Goal: Task Accomplishment & Management: Use online tool/utility

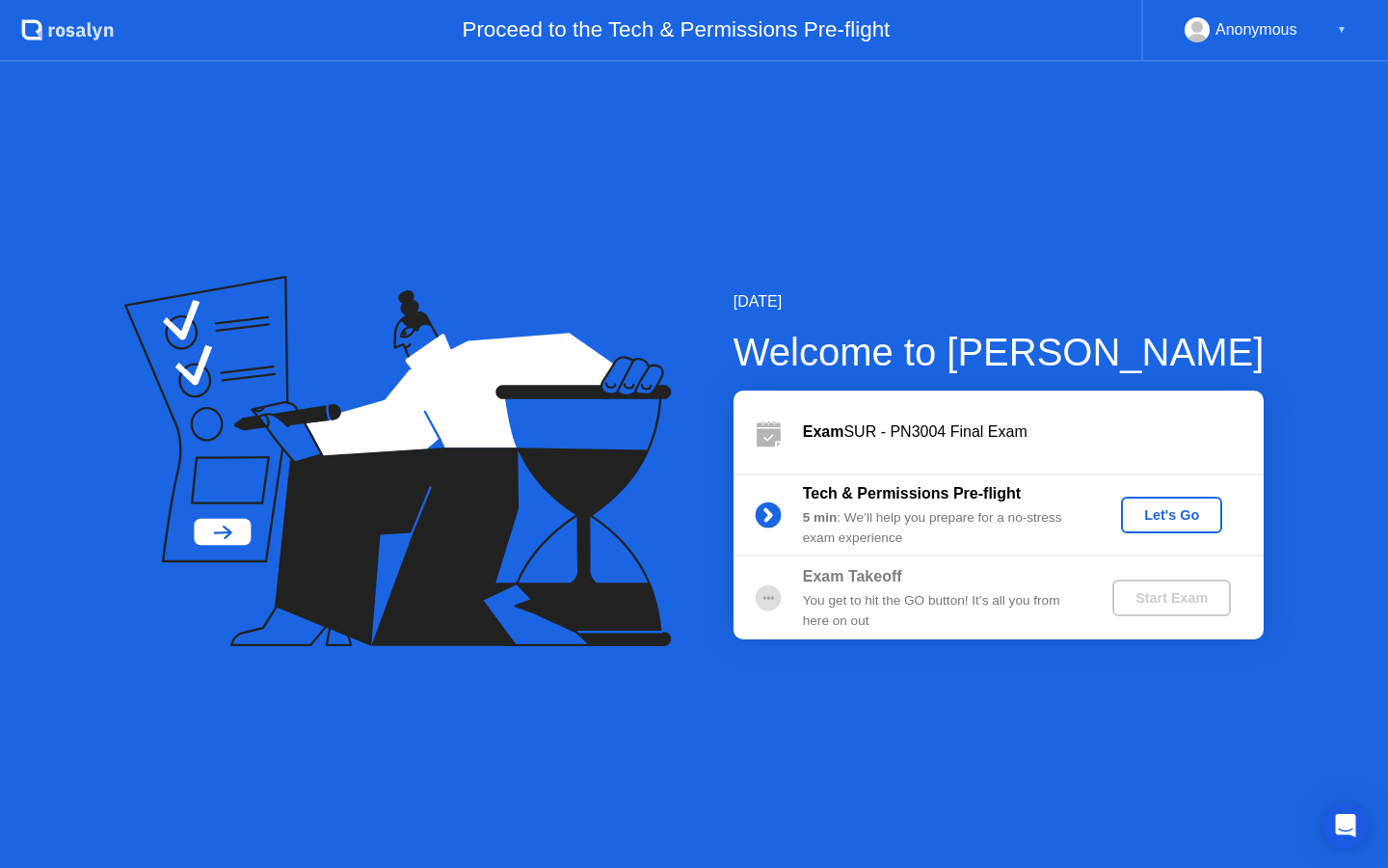
click at [1178, 512] on div "Let's Go" at bounding box center [1172, 515] width 86 height 16
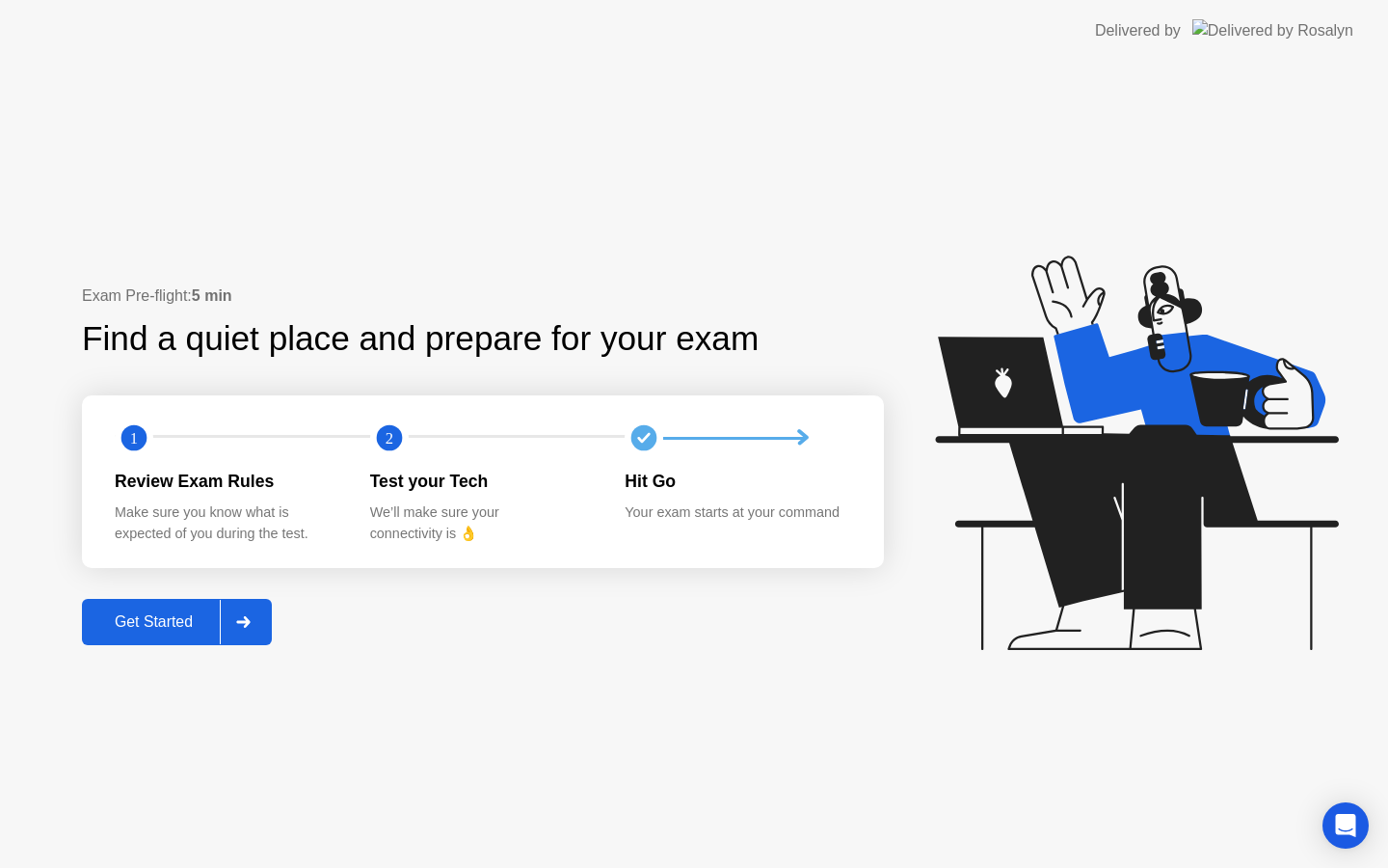
click at [151, 615] on div "Get Started" at bounding box center [153, 622] width 132 height 18
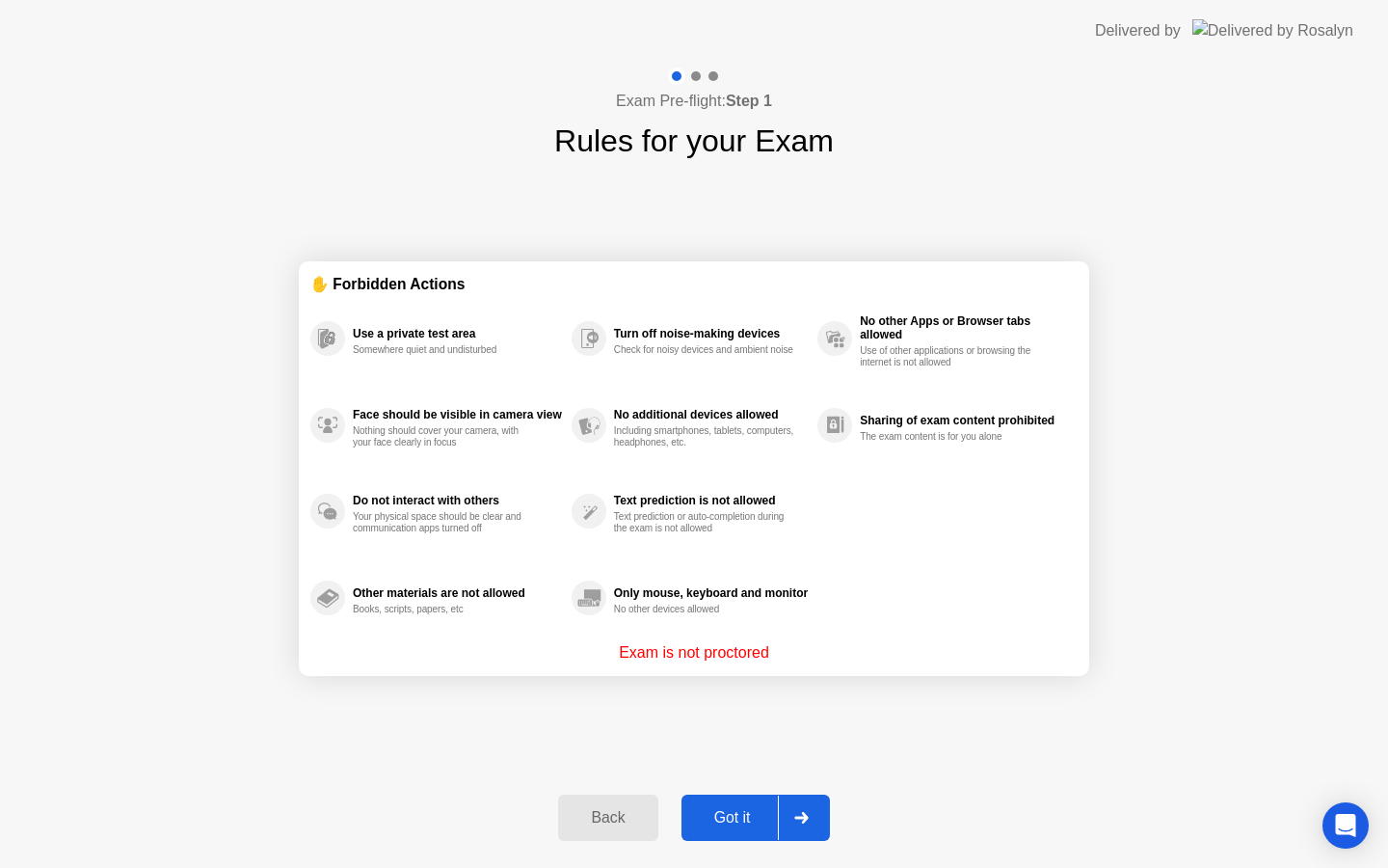
click at [747, 813] on div "Got it" at bounding box center [732, 818] width 91 height 18
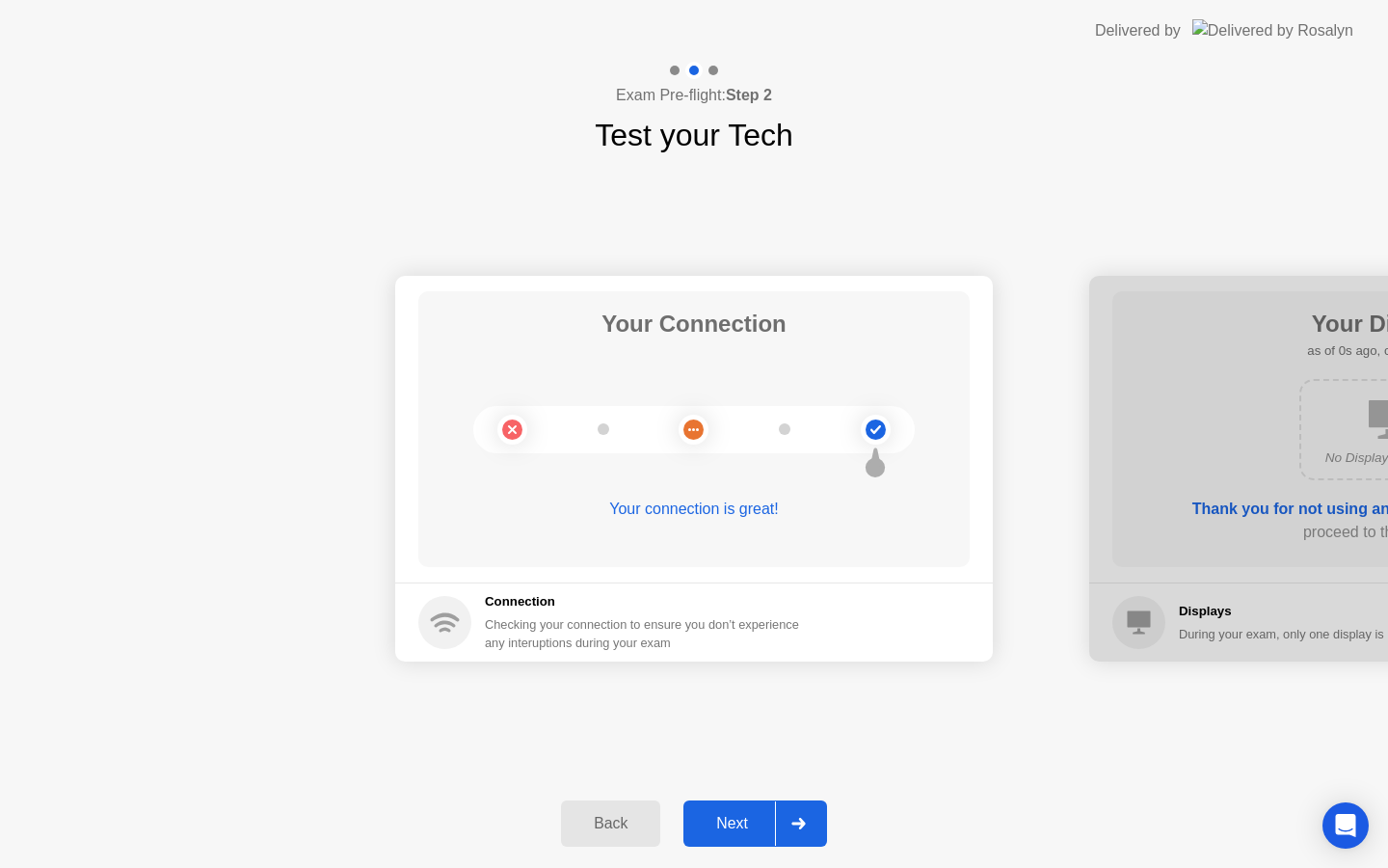
click at [747, 815] on div "Next" at bounding box center [732, 824] width 86 height 18
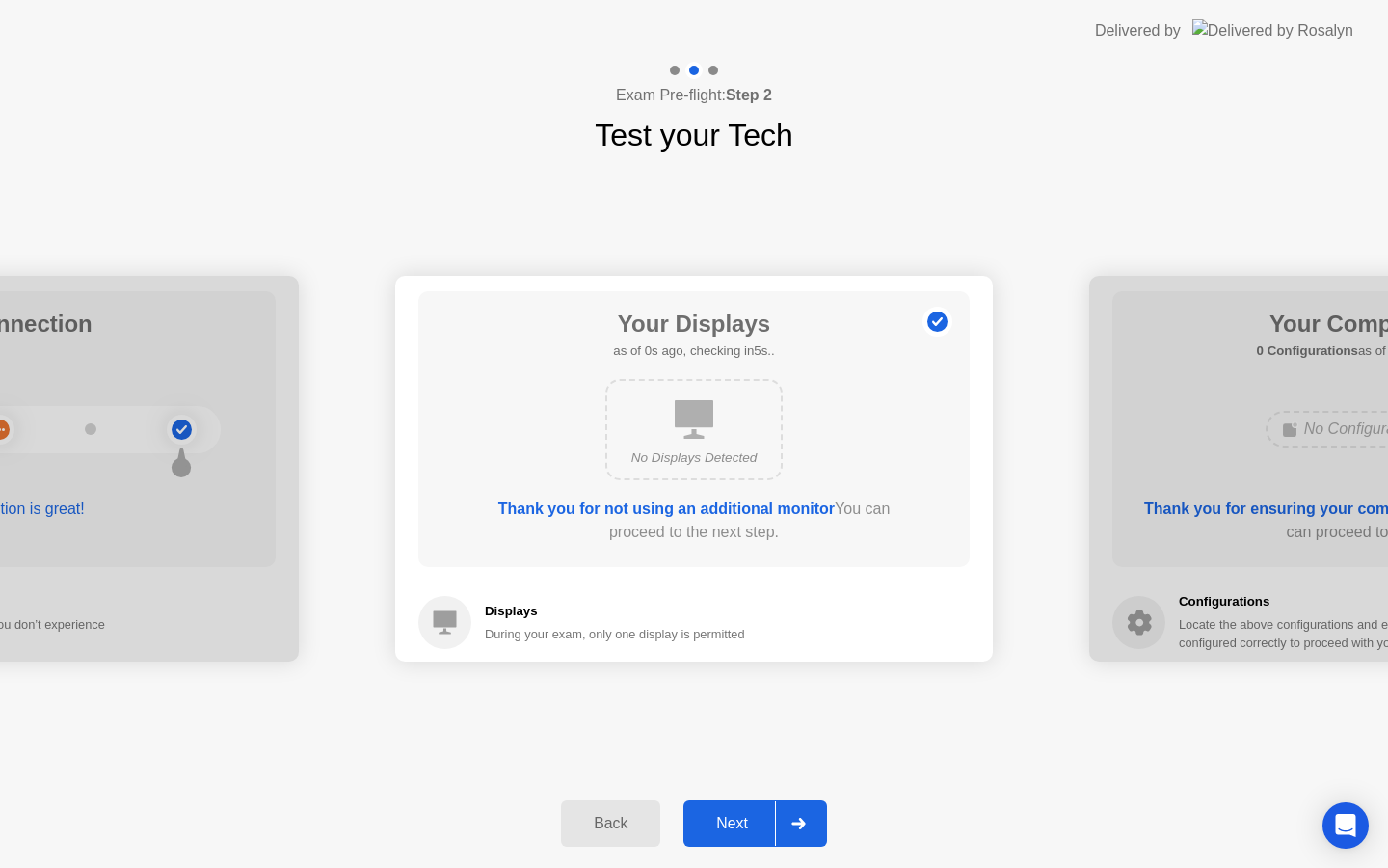
click at [747, 815] on div "Next" at bounding box center [732, 824] width 86 height 18
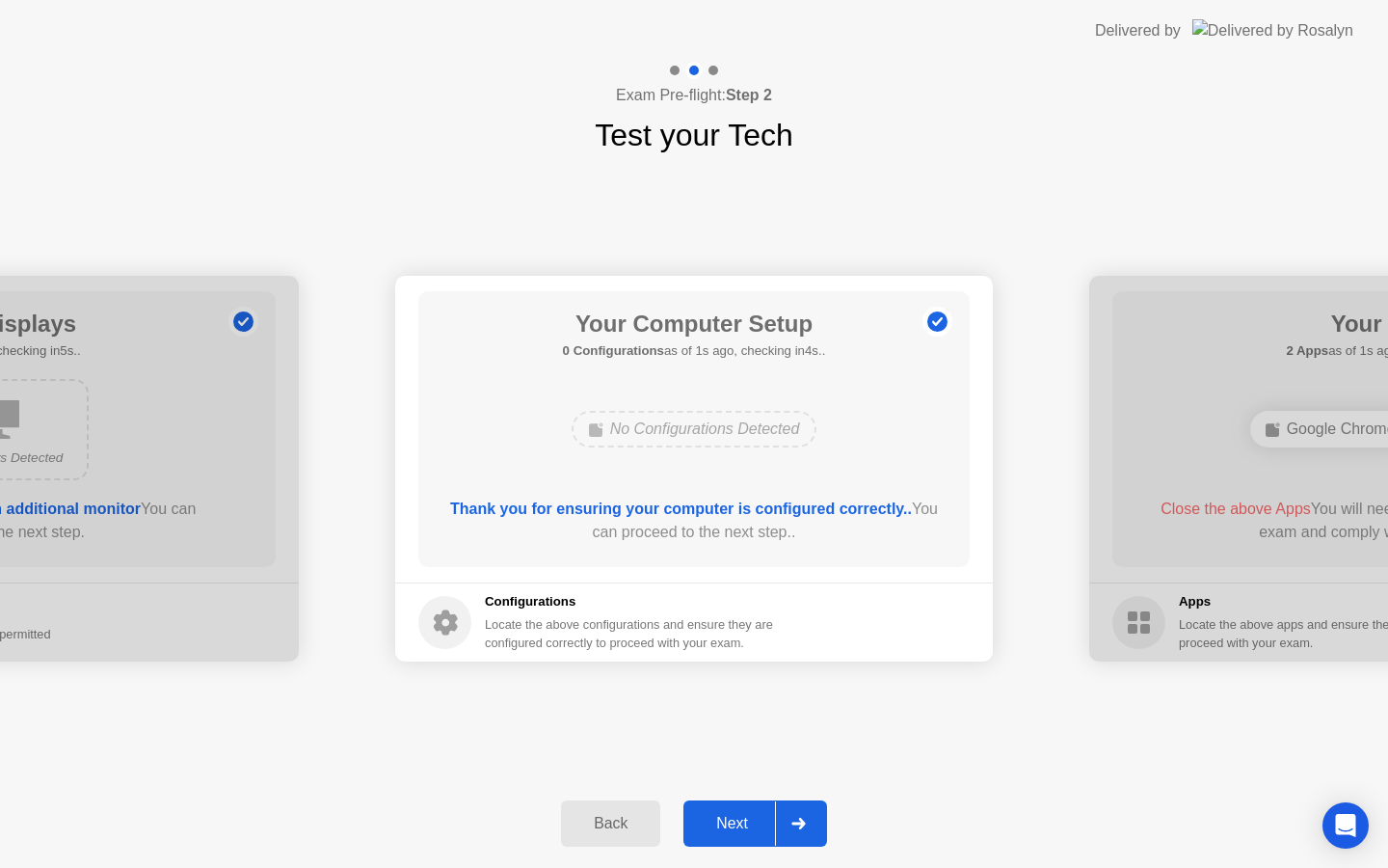
click at [747, 815] on div "Next" at bounding box center [732, 824] width 86 height 18
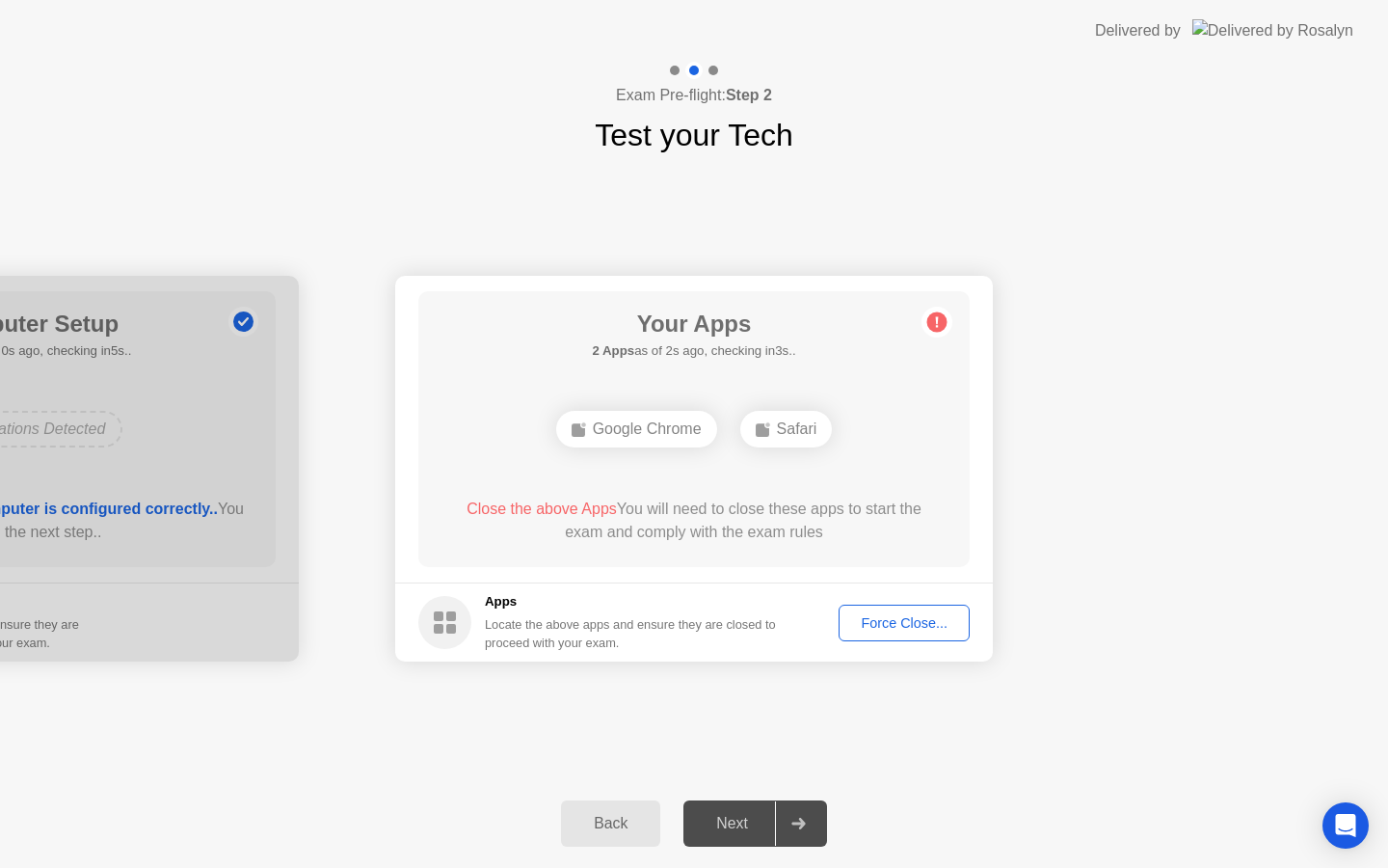
click at [889, 620] on div "Force Close..." at bounding box center [904, 623] width 117 height 16
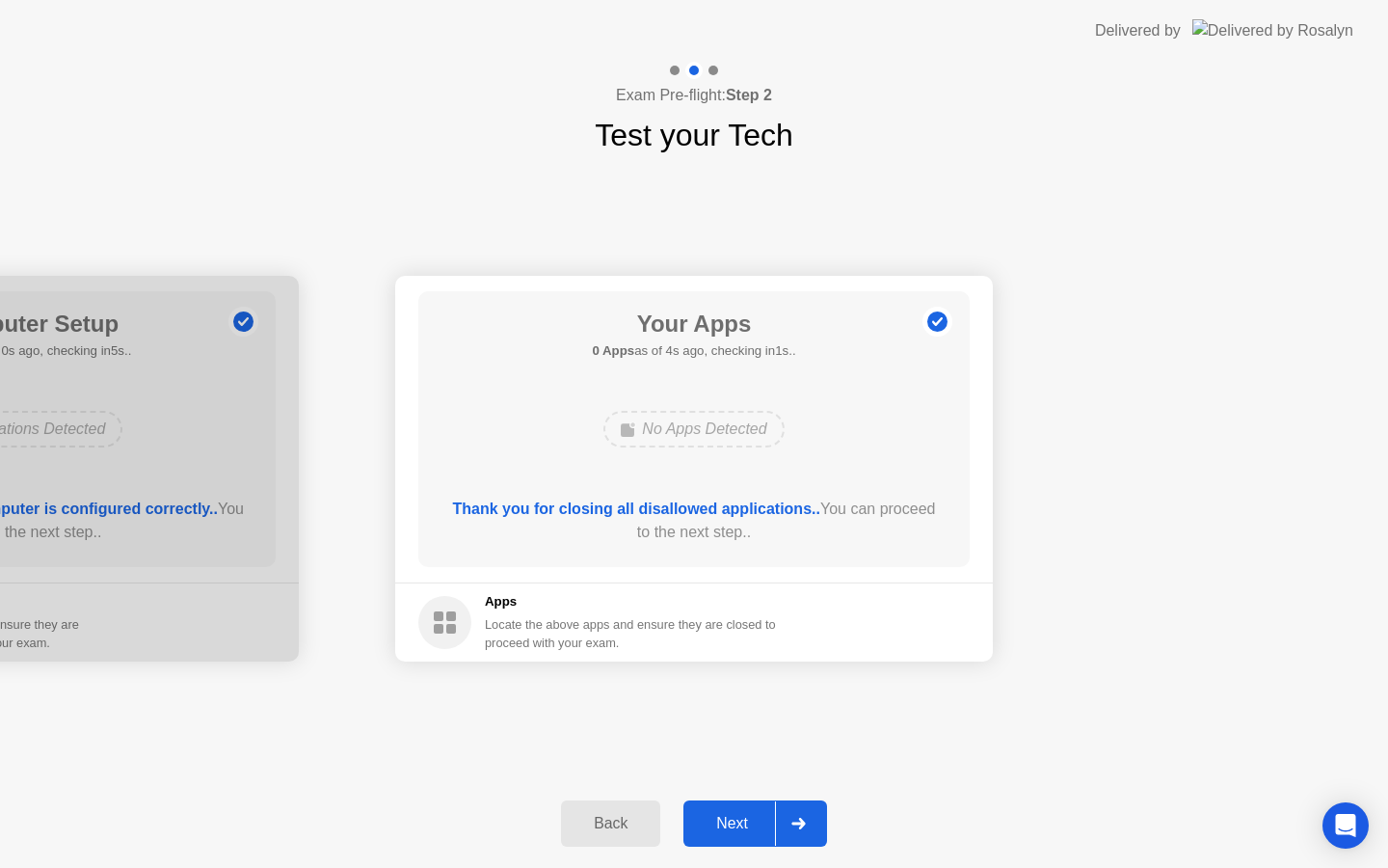
click at [738, 827] on div "Next" at bounding box center [732, 824] width 86 height 18
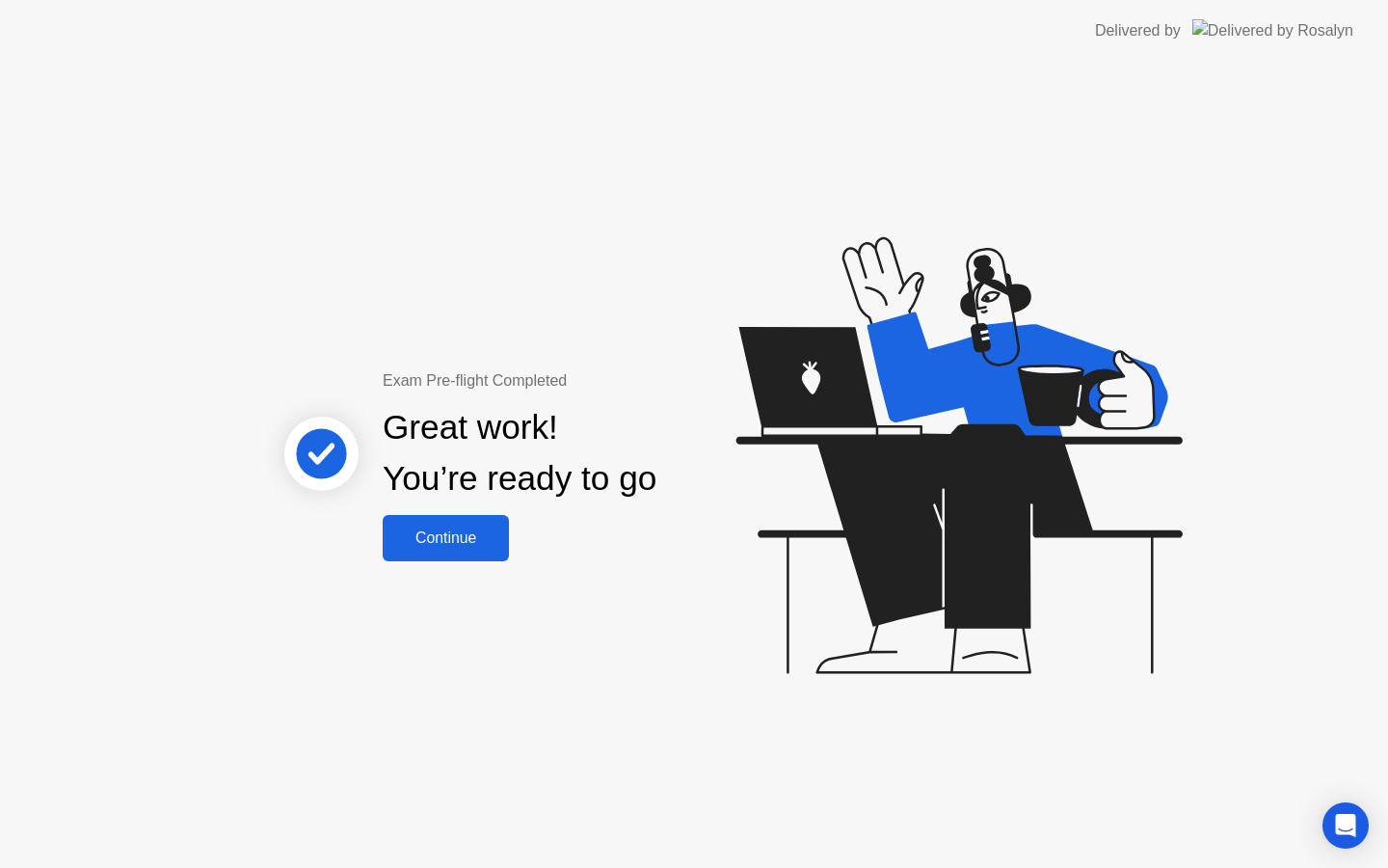
click at [450, 535] on div "Continue" at bounding box center [446, 539] width 114 height 18
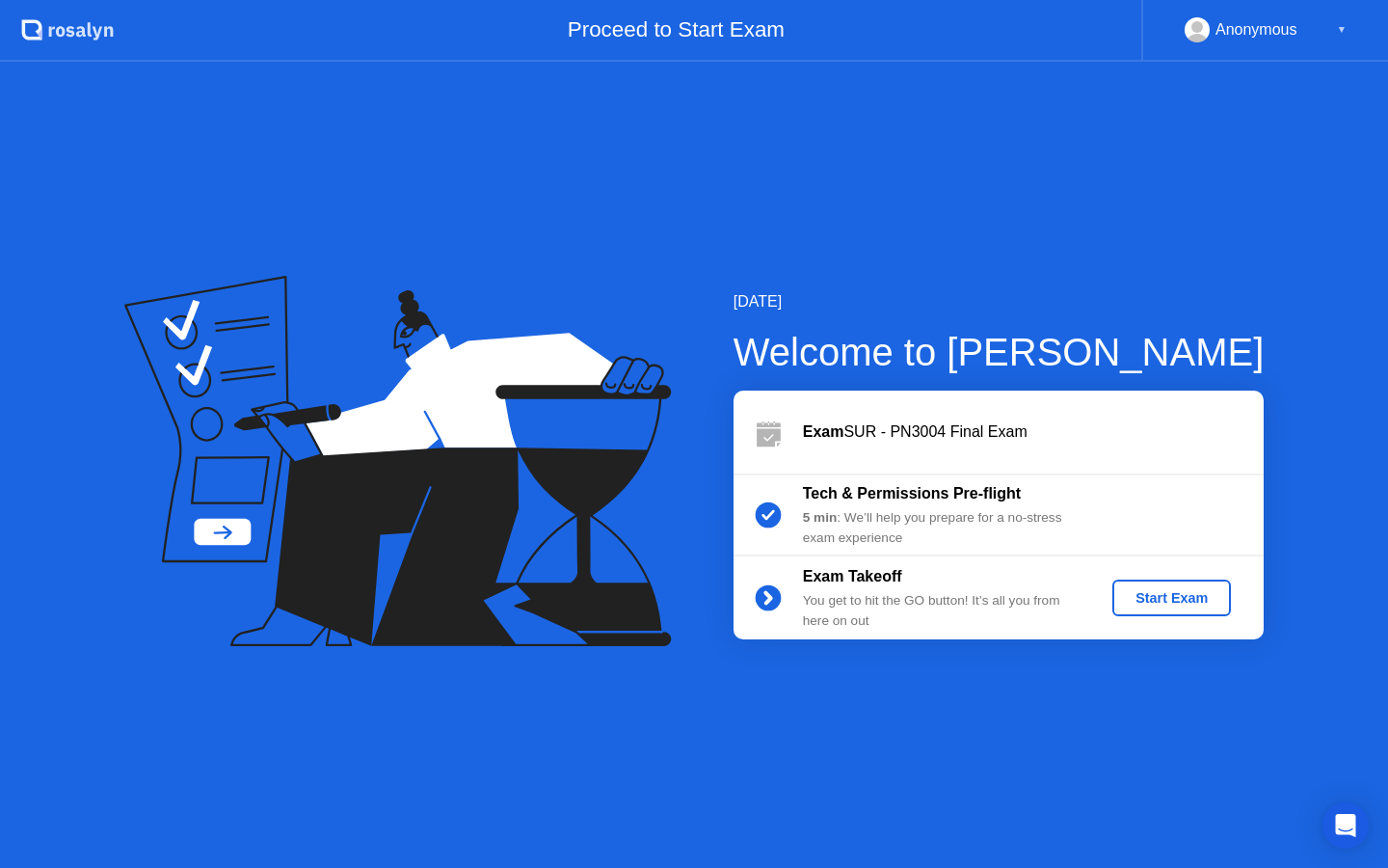
click at [1181, 591] on div "Start Exam" at bounding box center [1172, 598] width 104 height 16
